Goal: Information Seeking & Learning: Learn about a topic

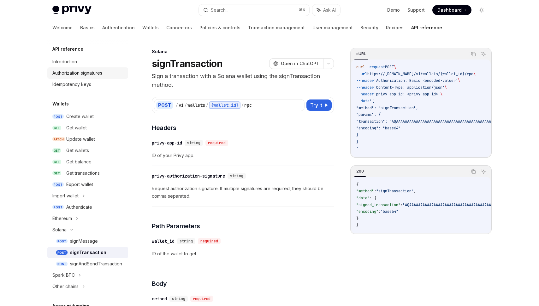
click at [91, 73] on div "Authorization signatures" at bounding box center [77, 73] width 50 height 8
type textarea "*"
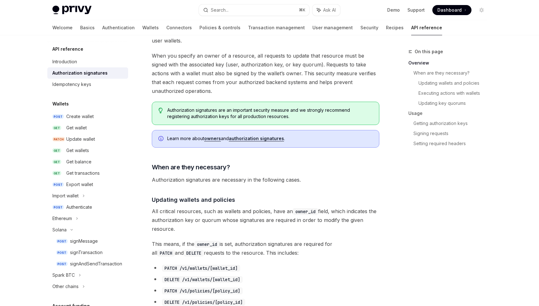
scroll to position [88, 0]
click at [216, 137] on link "owners" at bounding box center [212, 138] width 17 height 6
click at [265, 138] on link "authorization signatures" at bounding box center [256, 138] width 55 height 6
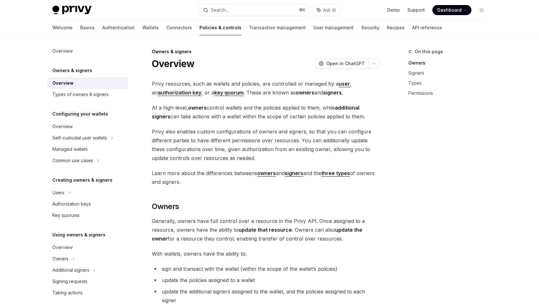
click at [272, 176] on strong "owners" at bounding box center [266, 173] width 19 height 6
click at [298, 173] on strong "signers" at bounding box center [293, 173] width 19 height 6
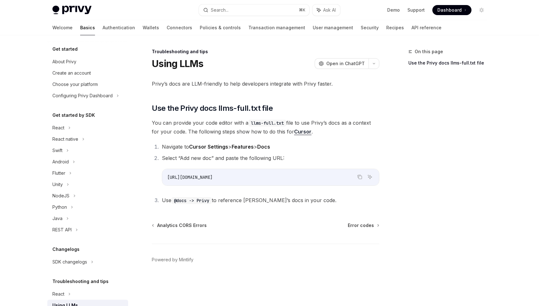
scroll to position [29, 0]
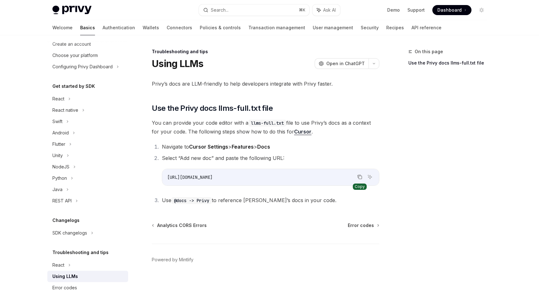
click at [361, 177] on icon "Copy the contents from the code block" at bounding box center [360, 177] width 3 height 3
